Goal: Manage account settings

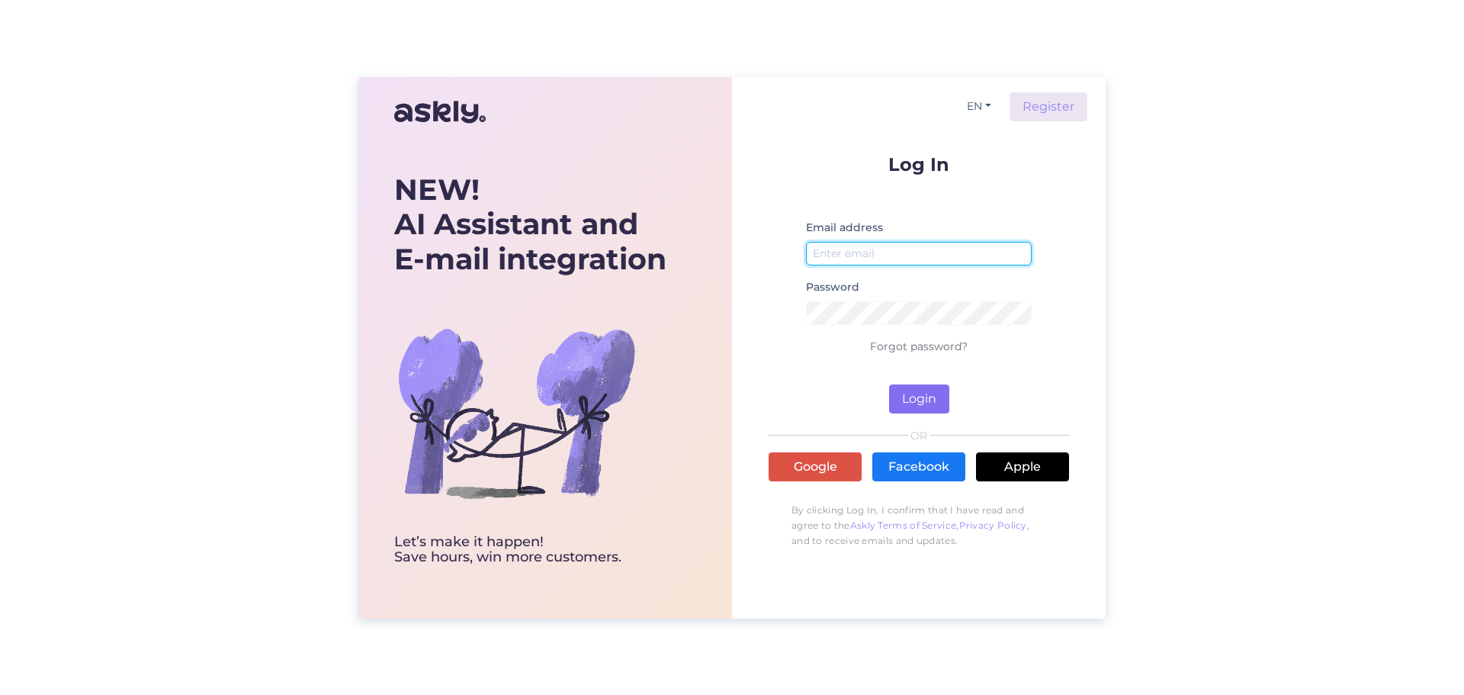
type input "[PERSON_NAME][EMAIL_ADDRESS][DOMAIN_NAME]"
click at [929, 396] on button "Login" at bounding box center [919, 398] width 60 height 29
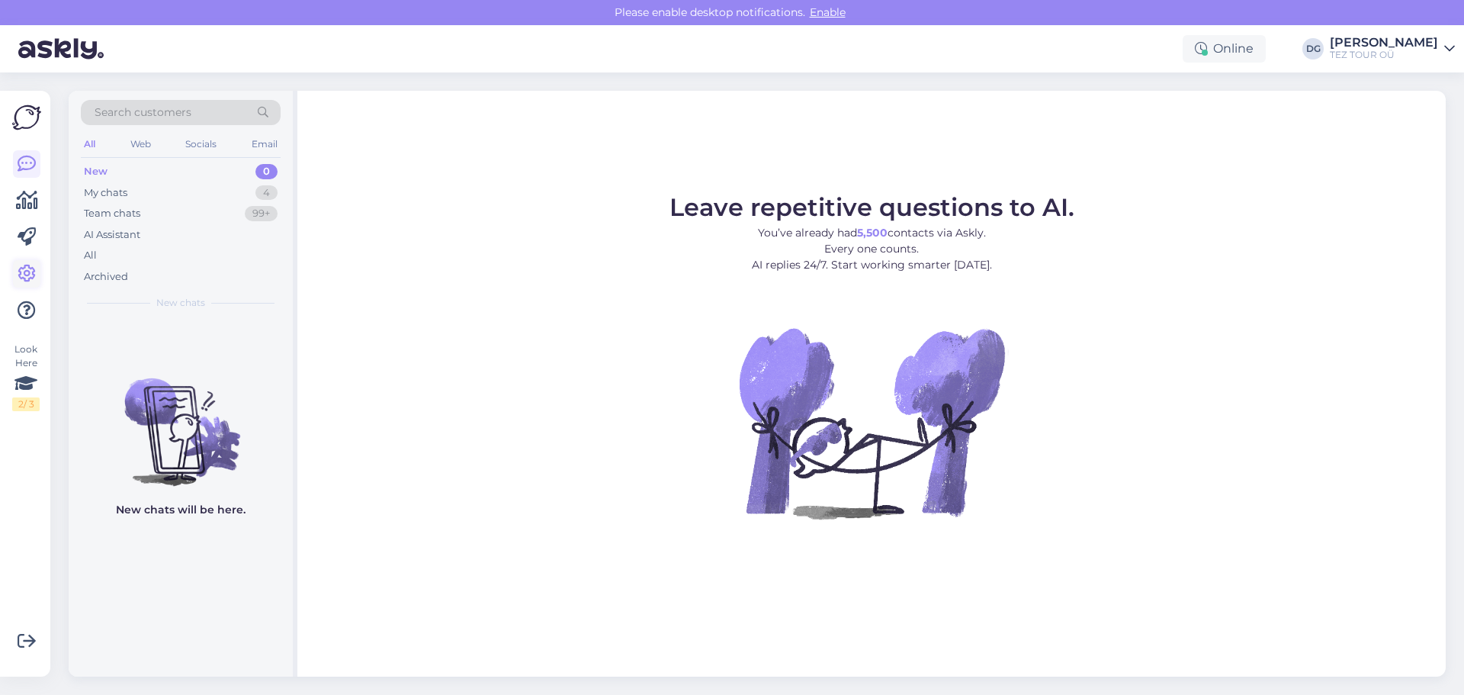
click at [29, 266] on icon at bounding box center [27, 274] width 18 height 18
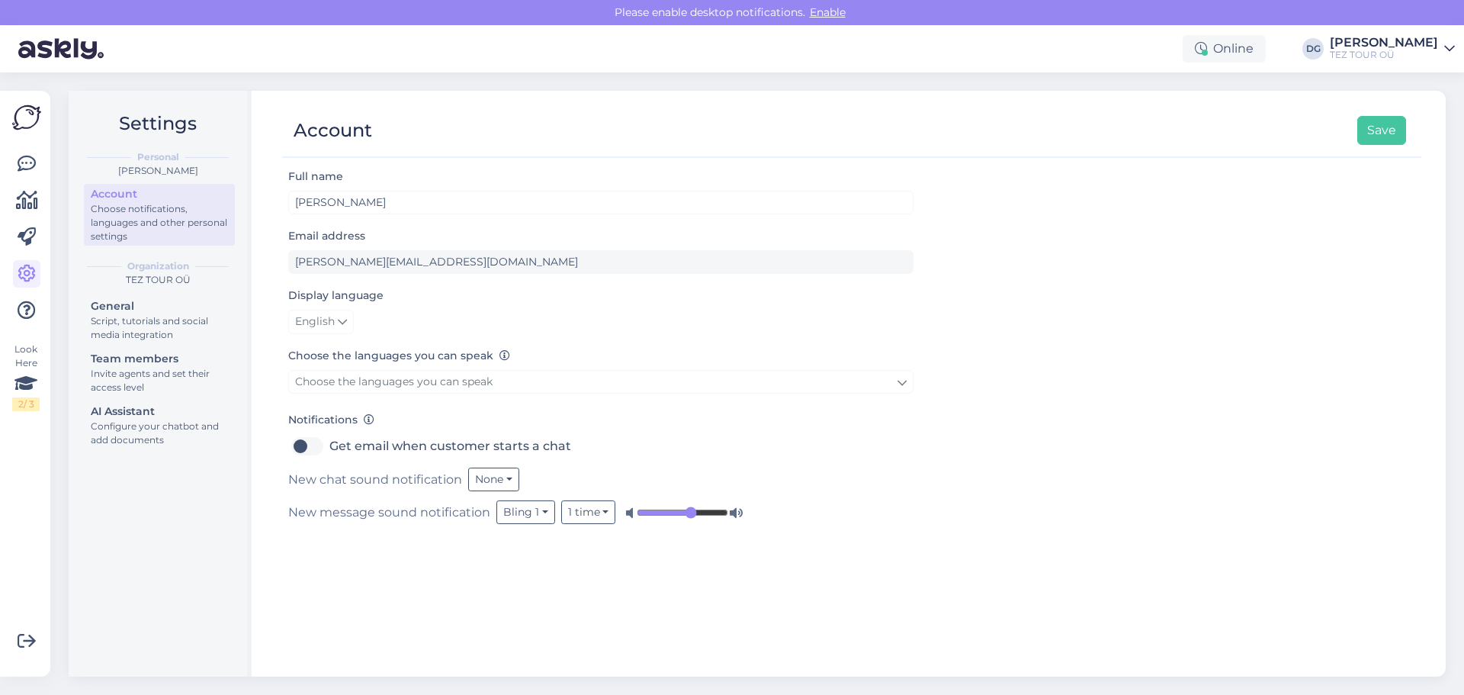
click at [28, 223] on div at bounding box center [26, 237] width 27 height 174
click at [28, 230] on icon at bounding box center [27, 237] width 18 height 18
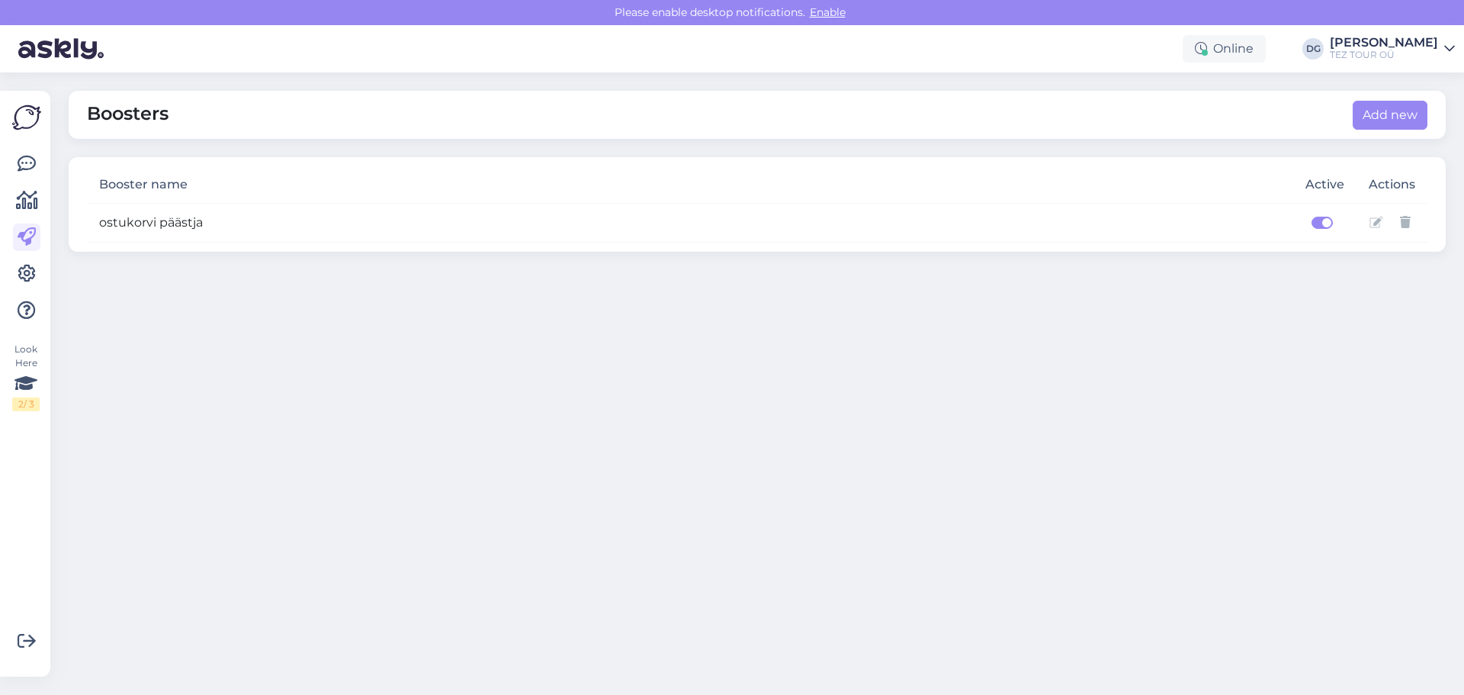
click at [1339, 213] on label at bounding box center [1339, 213] width 0 height 0
click at [1314, 223] on input "checkbox" at bounding box center [1311, 220] width 12 height 15
checkbox input "false"
